Goal: Task Accomplishment & Management: Manage account settings

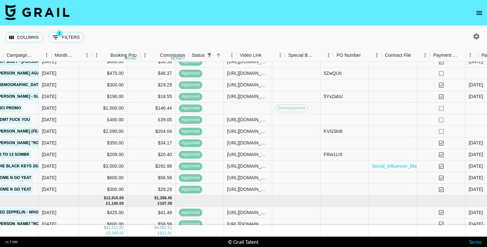
scroll to position [376, 389]
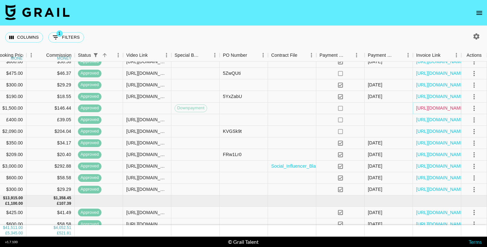
click at [429, 107] on link "[URL][DOMAIN_NAME]" at bounding box center [440, 108] width 49 height 6
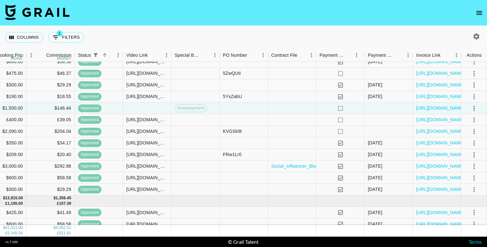
click at [475, 13] on icon "open drawer" at bounding box center [479, 13] width 8 height 8
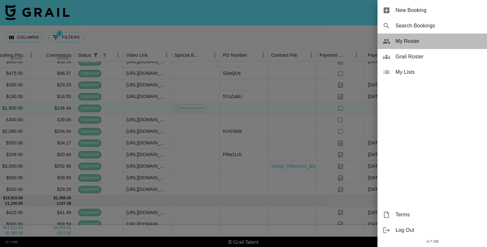
click at [409, 36] on div "My Roster" at bounding box center [431, 40] width 109 height 15
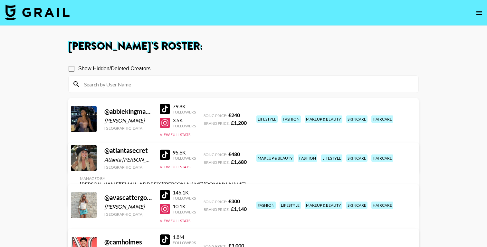
click at [475, 10] on icon "open drawer" at bounding box center [479, 13] width 8 height 8
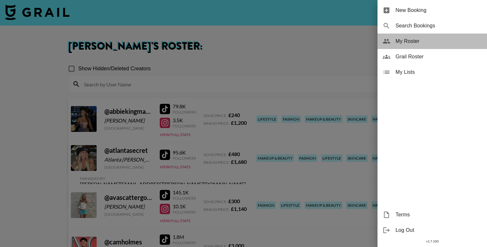
click at [403, 43] on span "My Roster" at bounding box center [438, 41] width 86 height 8
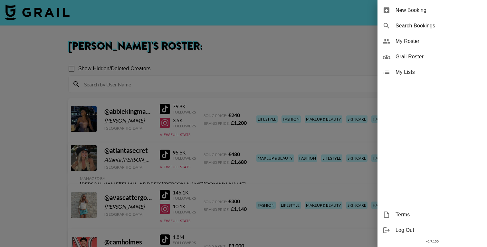
click at [223, 54] on div at bounding box center [243, 123] width 487 height 247
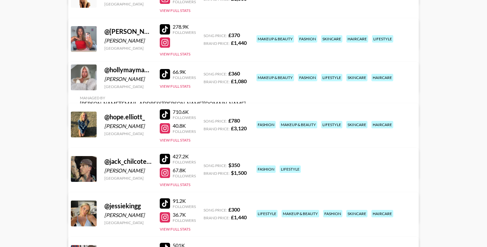
scroll to position [1081, 0]
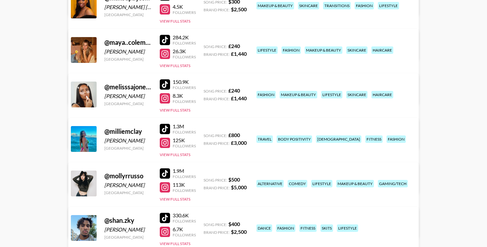
click at [246, 223] on link "View/Edit Details" at bounding box center [163, 226] width 166 height 6
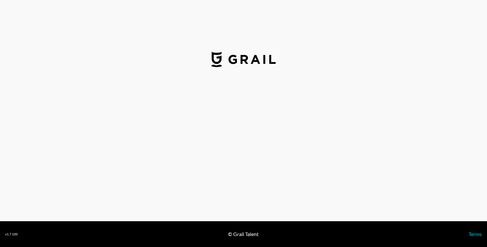
select select "USD"
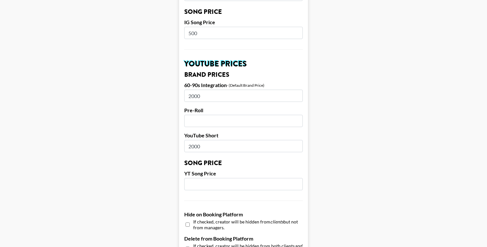
scroll to position [419, 0]
